Goal: Check status: Check status

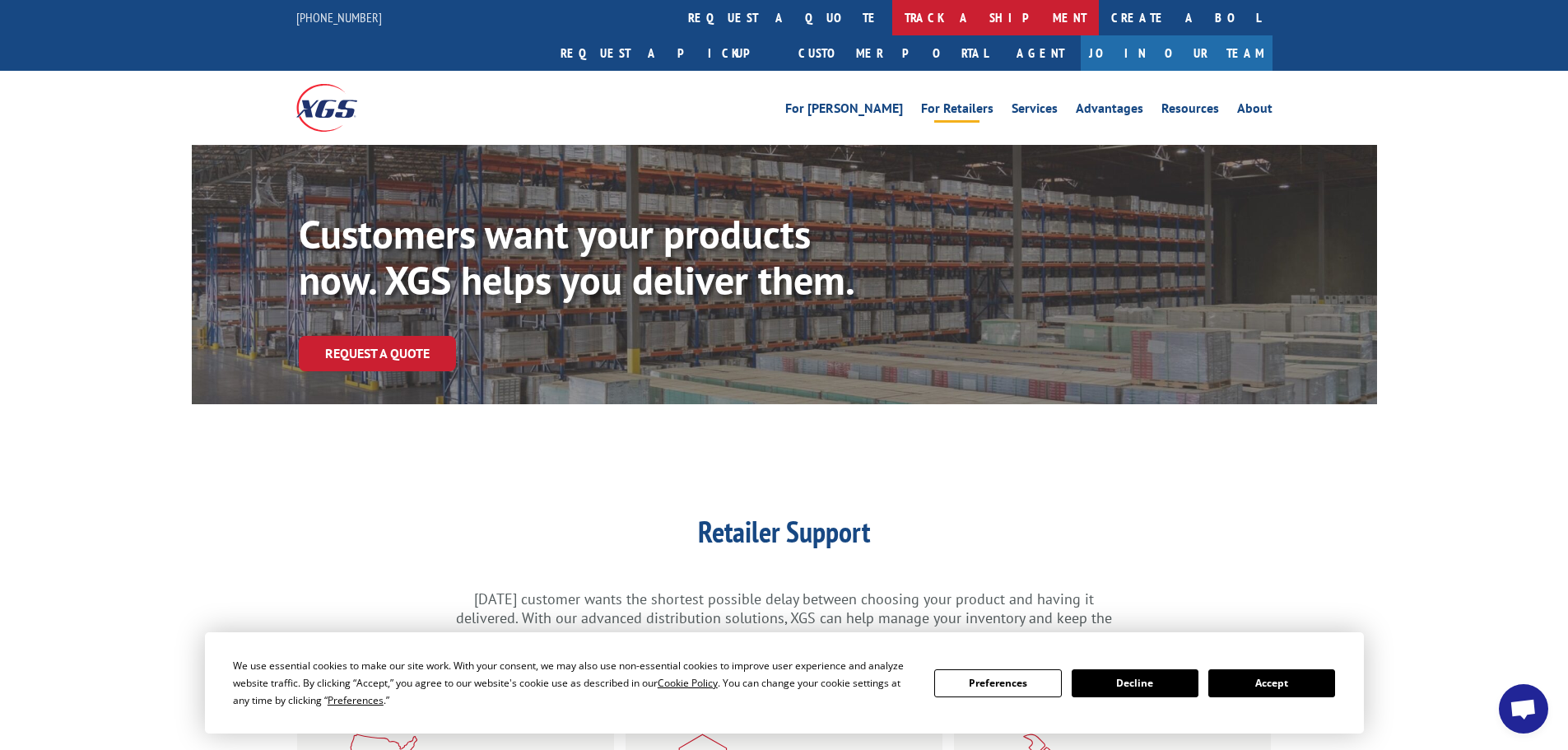
click at [892, 16] on link "track a shipment" at bounding box center [995, 17] width 207 height 35
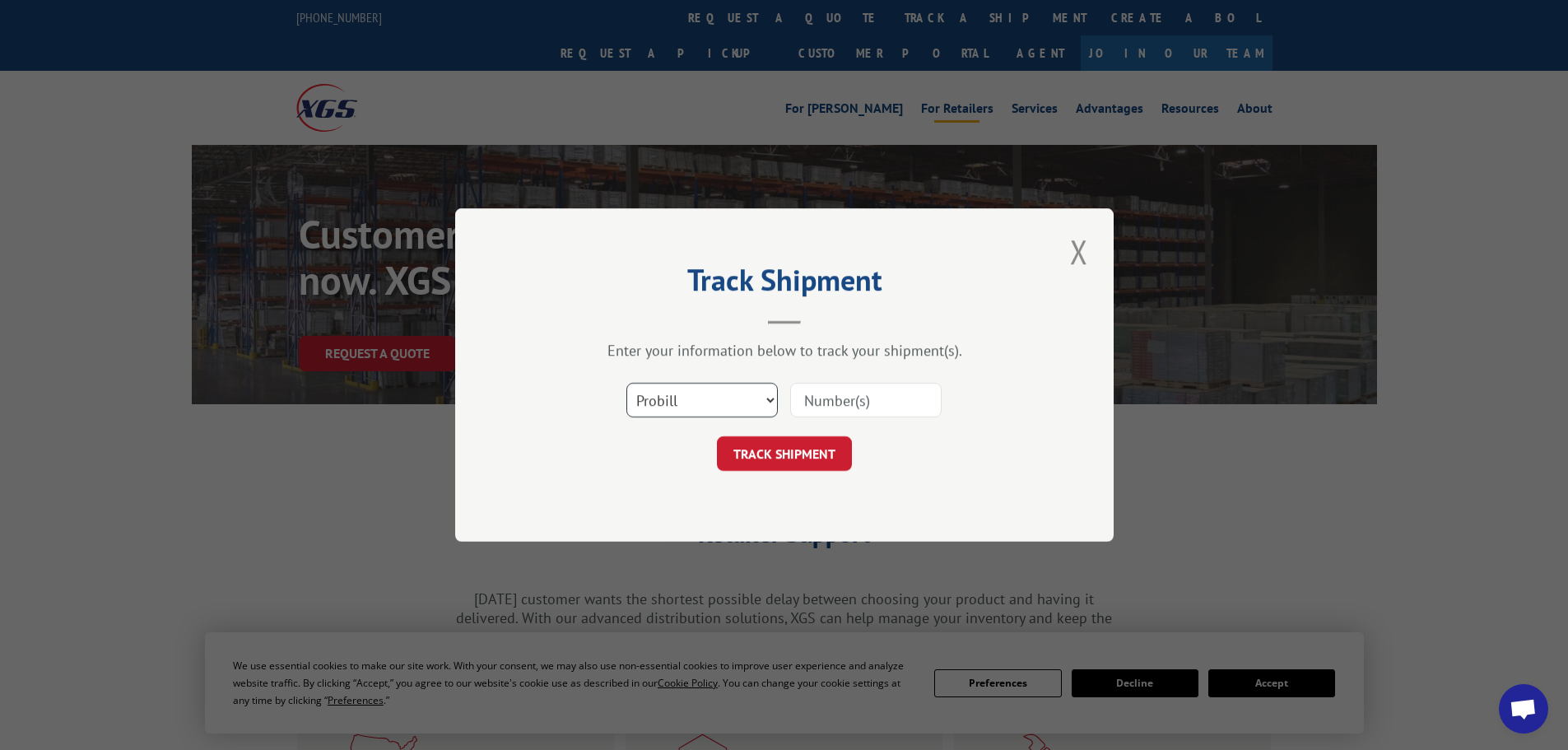
drag, startPoint x: 709, startPoint y: 405, endPoint x: 714, endPoint y: 396, distance: 10.3
click at [714, 406] on select "Select category... Probill BOL PO" at bounding box center [702, 401] width 152 height 35
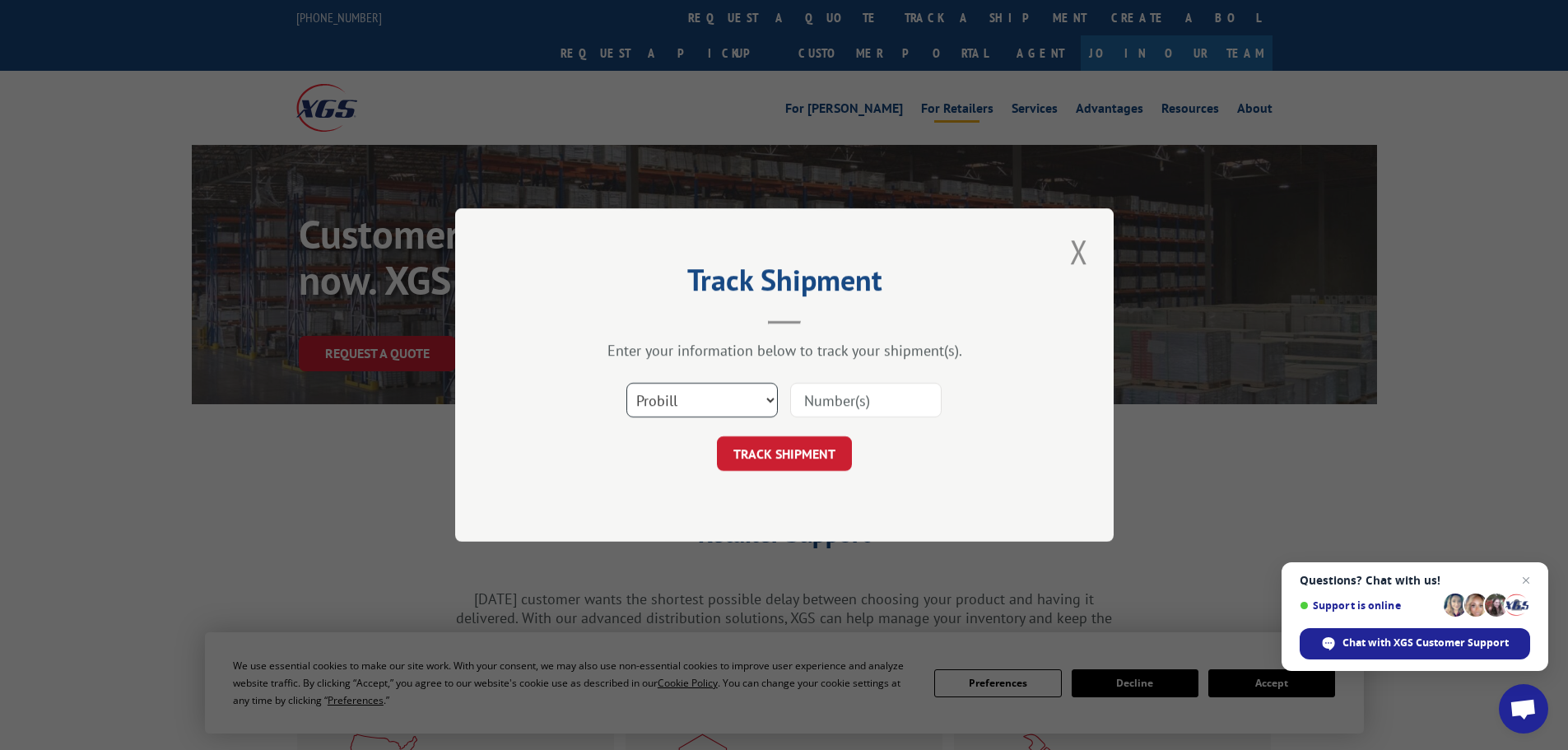
select select "po"
click at [626, 383] on select "Select category... Probill BOL PO" at bounding box center [702, 401] width 152 height 35
click at [832, 405] on input at bounding box center [866, 401] width 152 height 35
paste input "04529505"
type input "04529505"
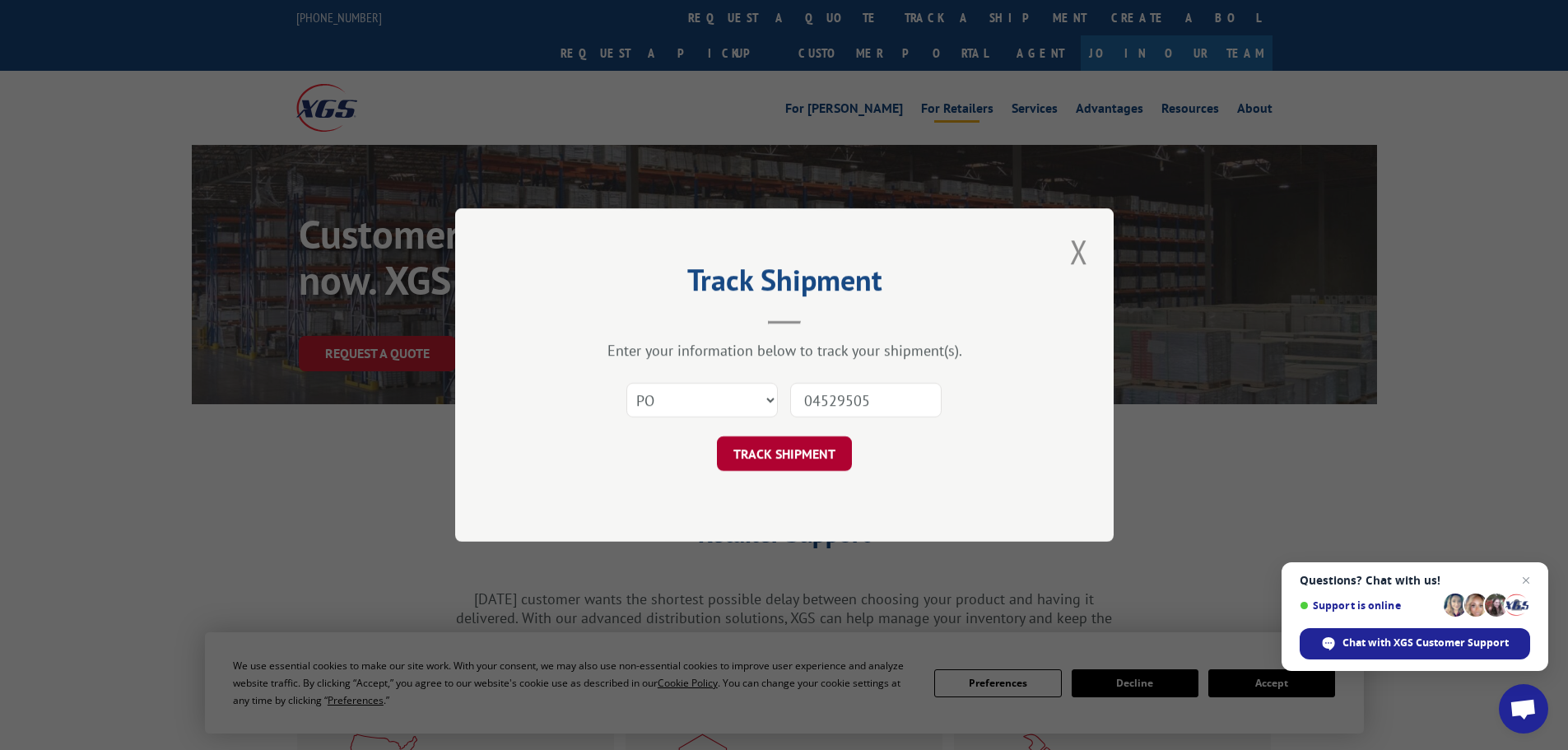
click at [788, 452] on button "TRACK SHIPMENT" at bounding box center [784, 454] width 135 height 35
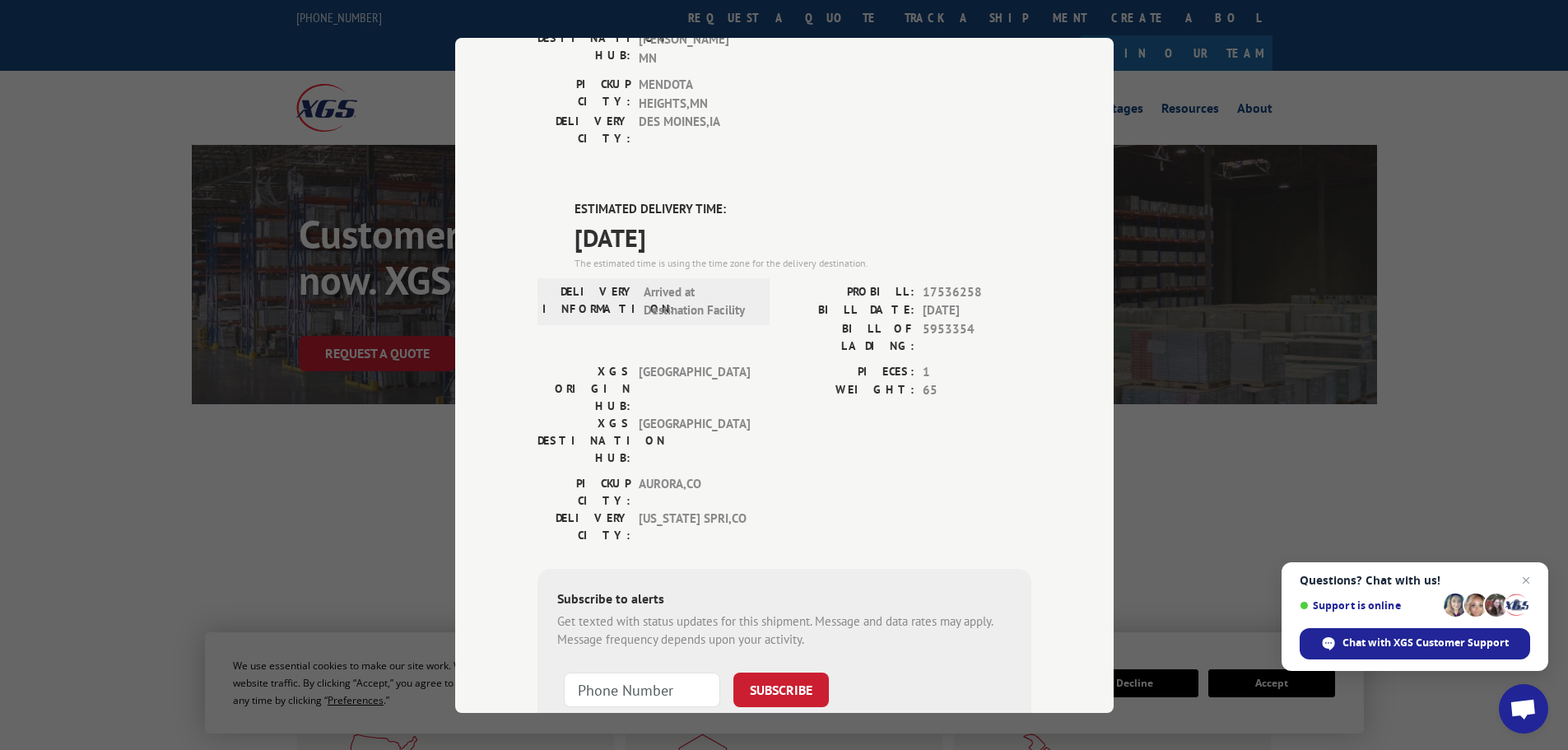
scroll to position [343, 0]
click at [318, 419] on div "Track Shipment DELIVERED DELIVERY INFORMATION: [DATE] 01:00 pm SEE POD PROBILL:…" at bounding box center [784, 375] width 1568 height 750
